Goal: Transaction & Acquisition: Purchase product/service

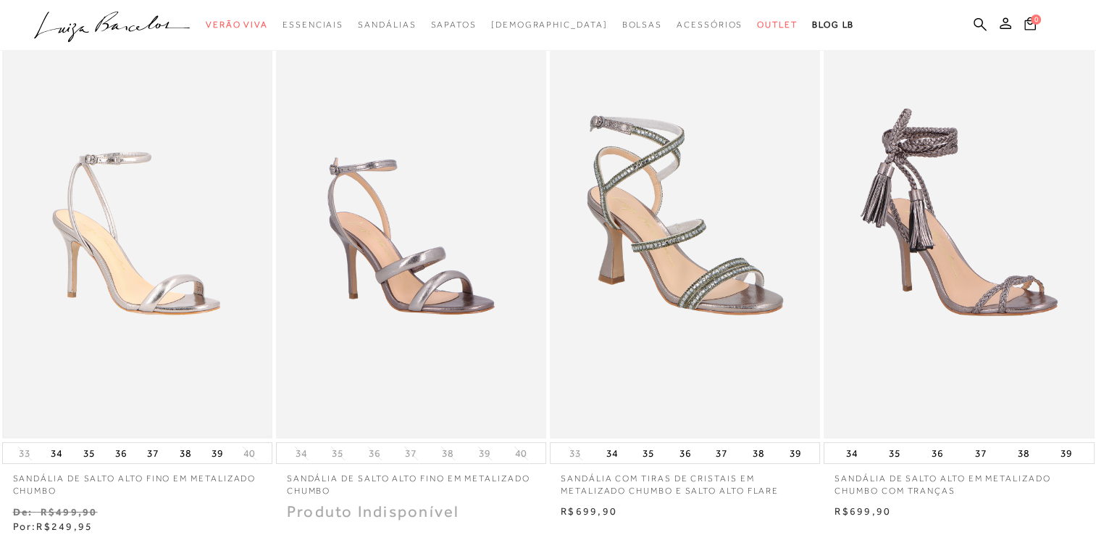
click at [198, 359] on img at bounding box center [137, 236] width 267 height 401
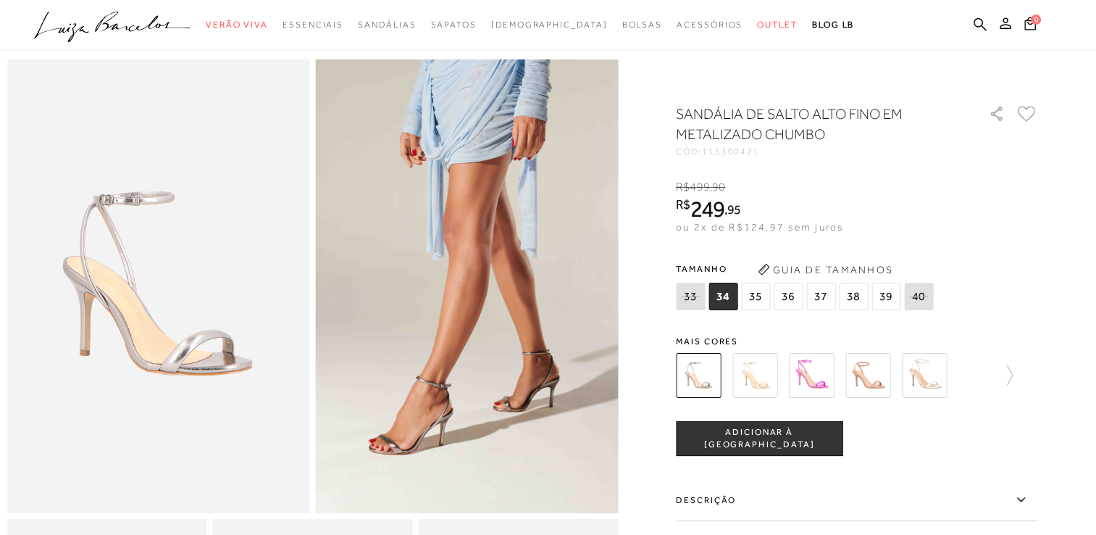
scroll to position [48, 0]
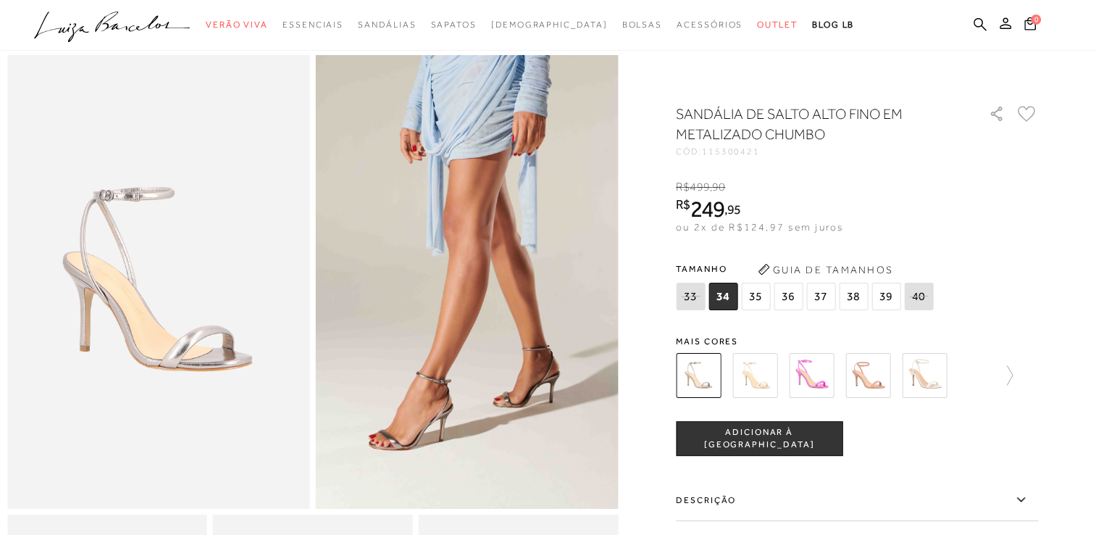
click at [922, 383] on img at bounding box center [924, 375] width 45 height 45
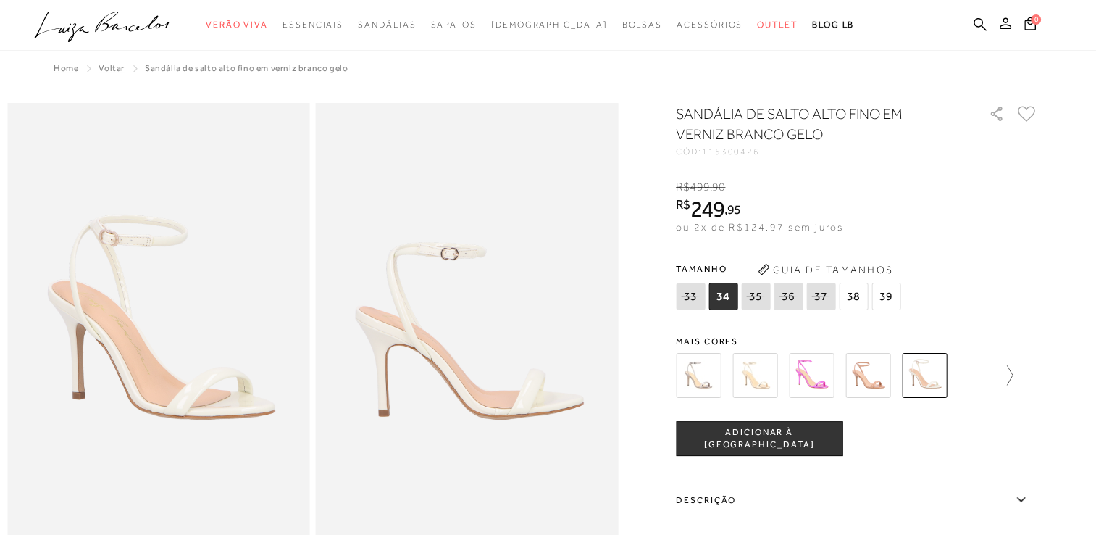
click at [1013, 369] on icon at bounding box center [1003, 375] width 20 height 20
click at [823, 383] on img at bounding box center [836, 375] width 45 height 45
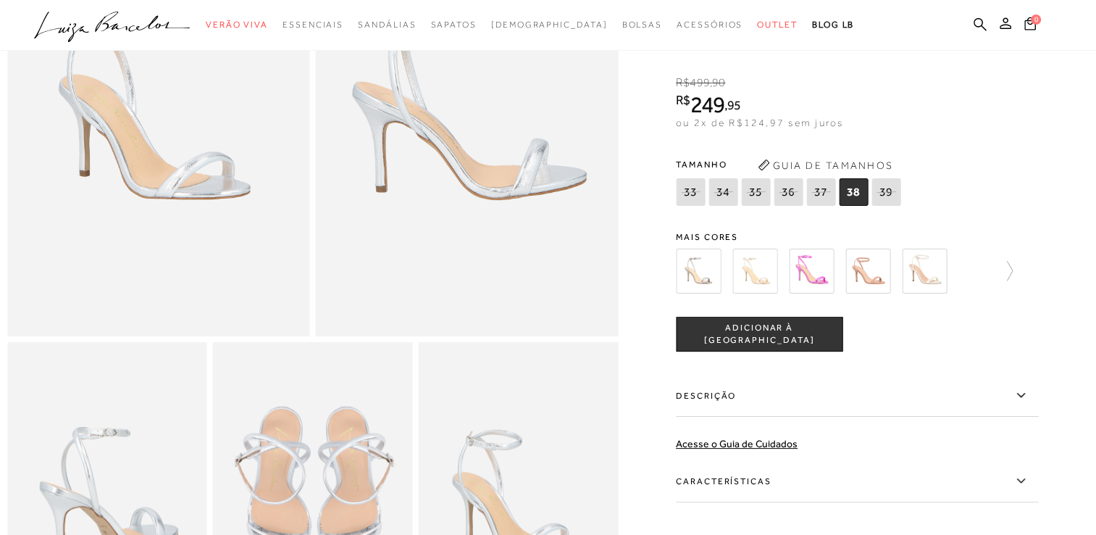
scroll to position [222, 0]
click at [696, 283] on img at bounding box center [698, 269] width 45 height 45
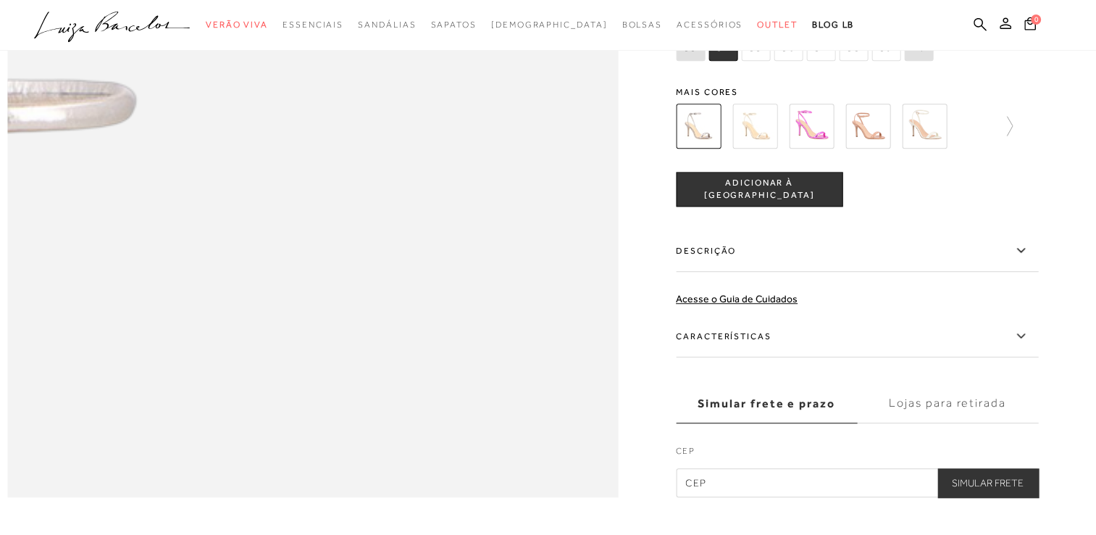
scroll to position [1289, 0]
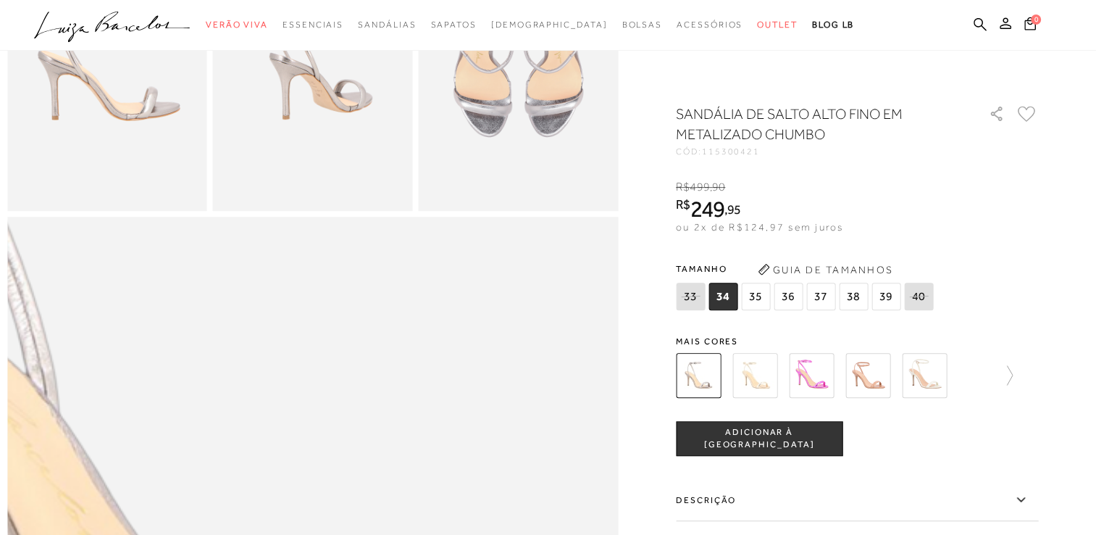
scroll to position [648, 0]
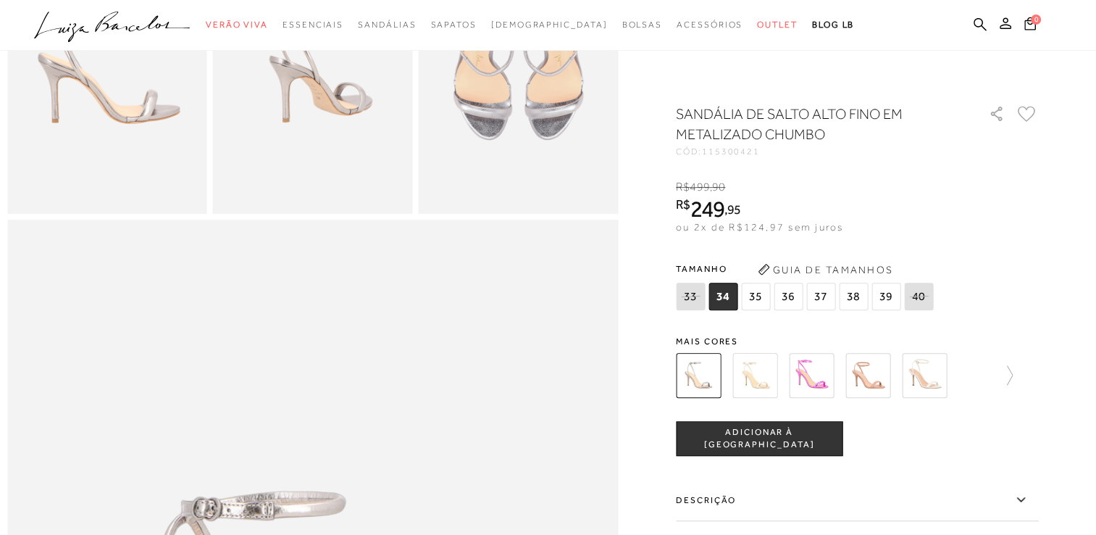
click at [288, 155] on img at bounding box center [313, 64] width 200 height 300
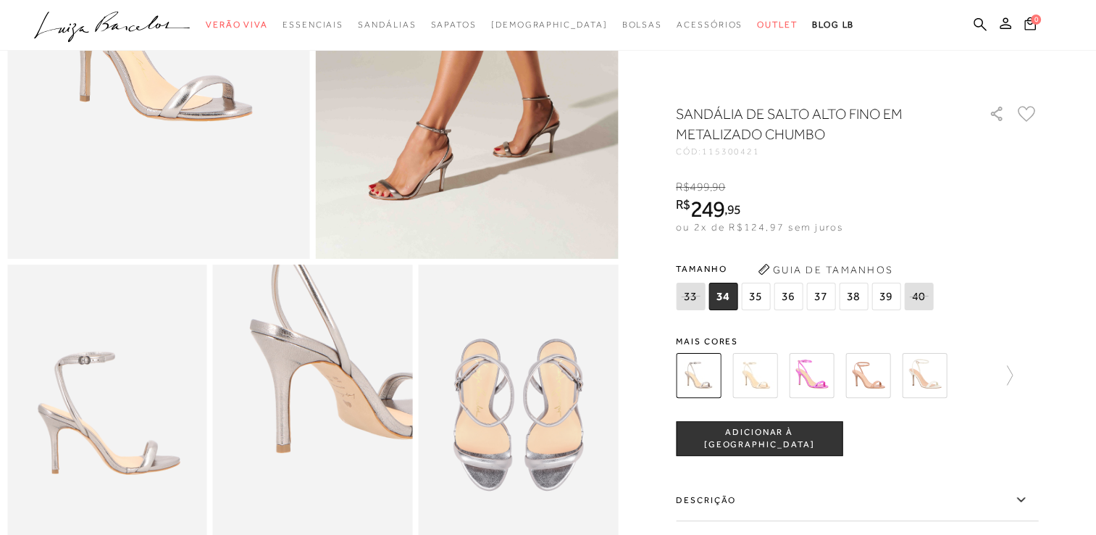
scroll to position [269, 0]
